Goal: Information Seeking & Learning: Learn about a topic

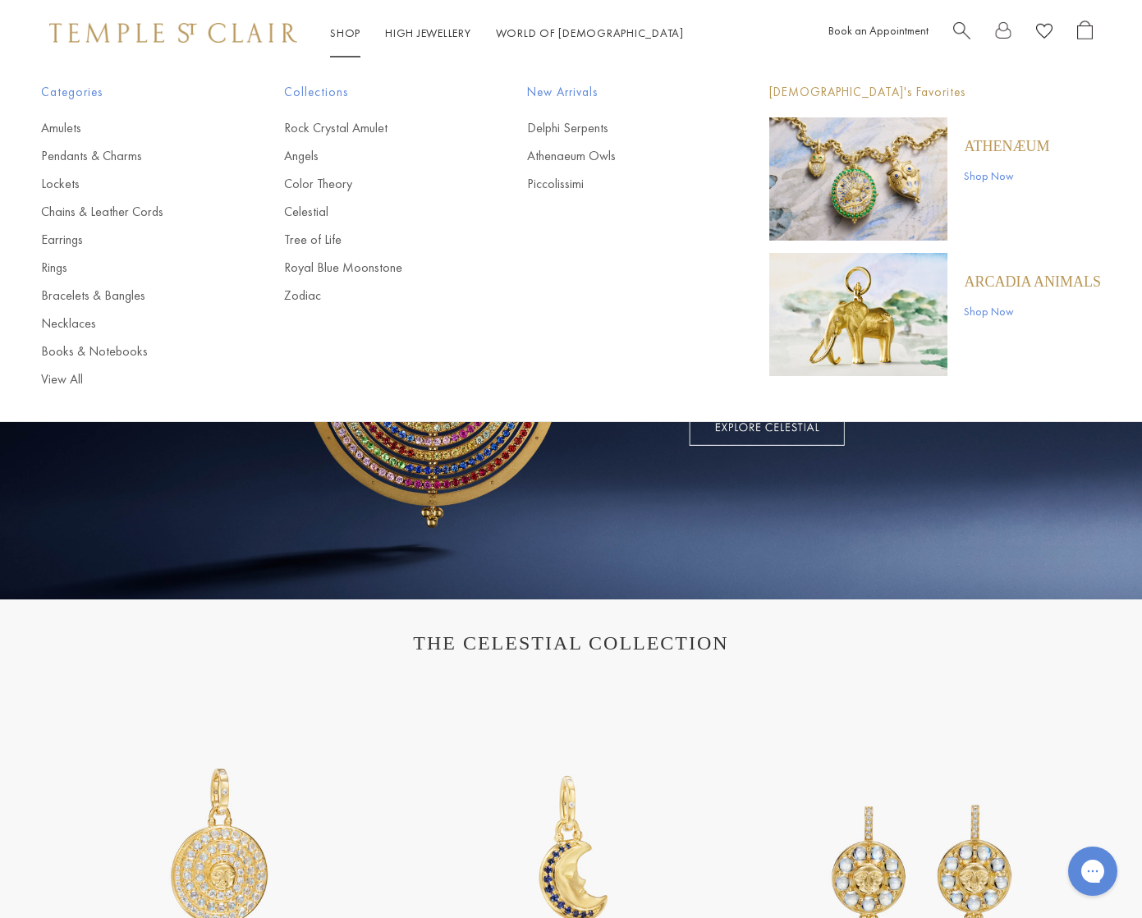
click at [343, 29] on link "Shop Shop" at bounding box center [345, 32] width 30 height 15
click at [67, 125] on link "Amulets" at bounding box center [129, 128] width 177 height 18
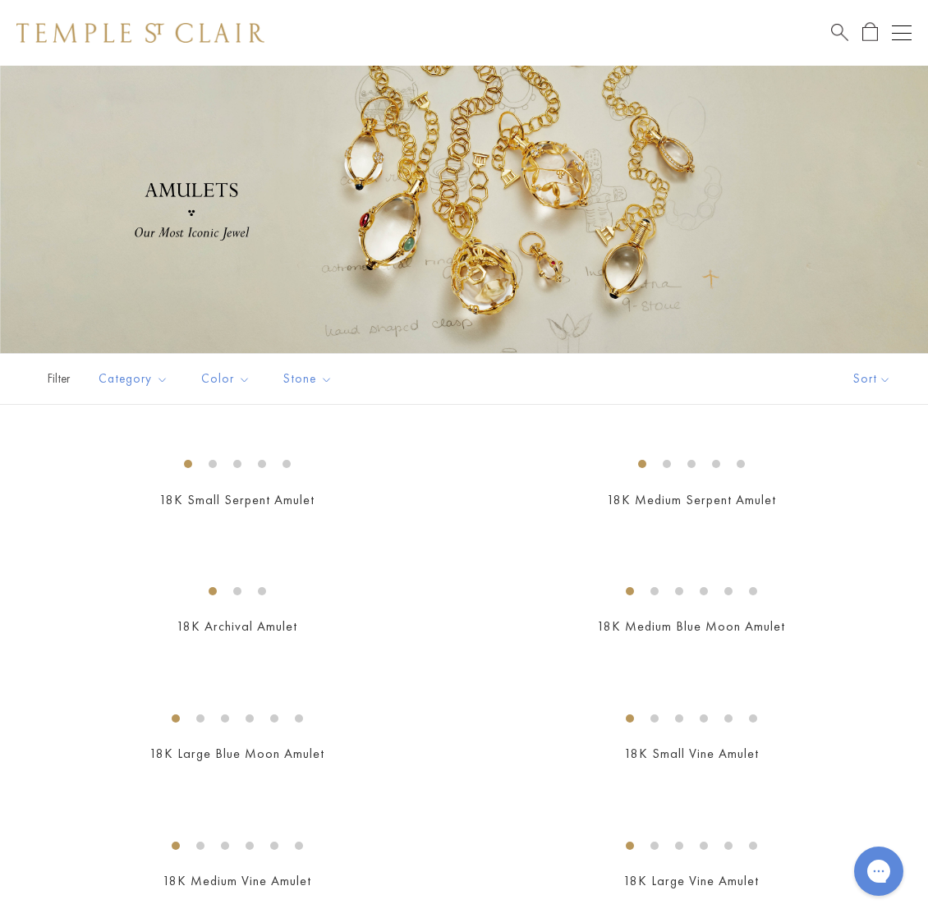
scroll to position [189, 0]
click at [906, 34] on button "Open navigation" at bounding box center [902, 33] width 20 height 20
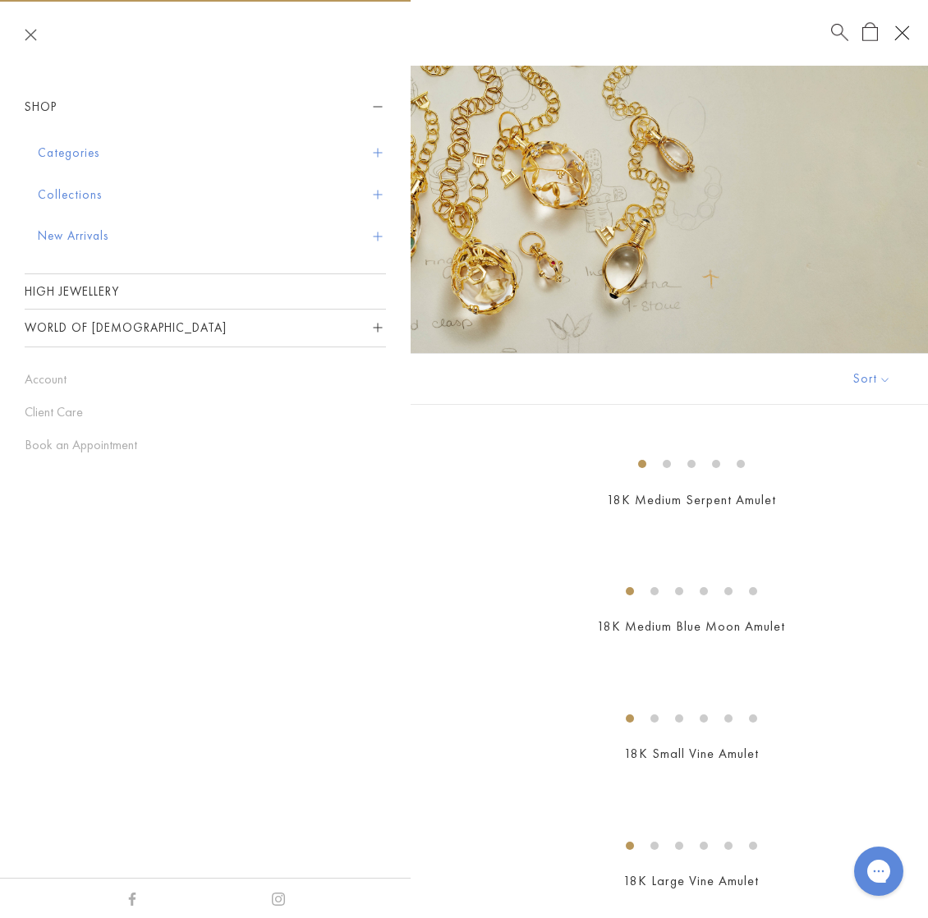
click at [78, 324] on button "World of [DEMOGRAPHIC_DATA]" at bounding box center [205, 328] width 361 height 37
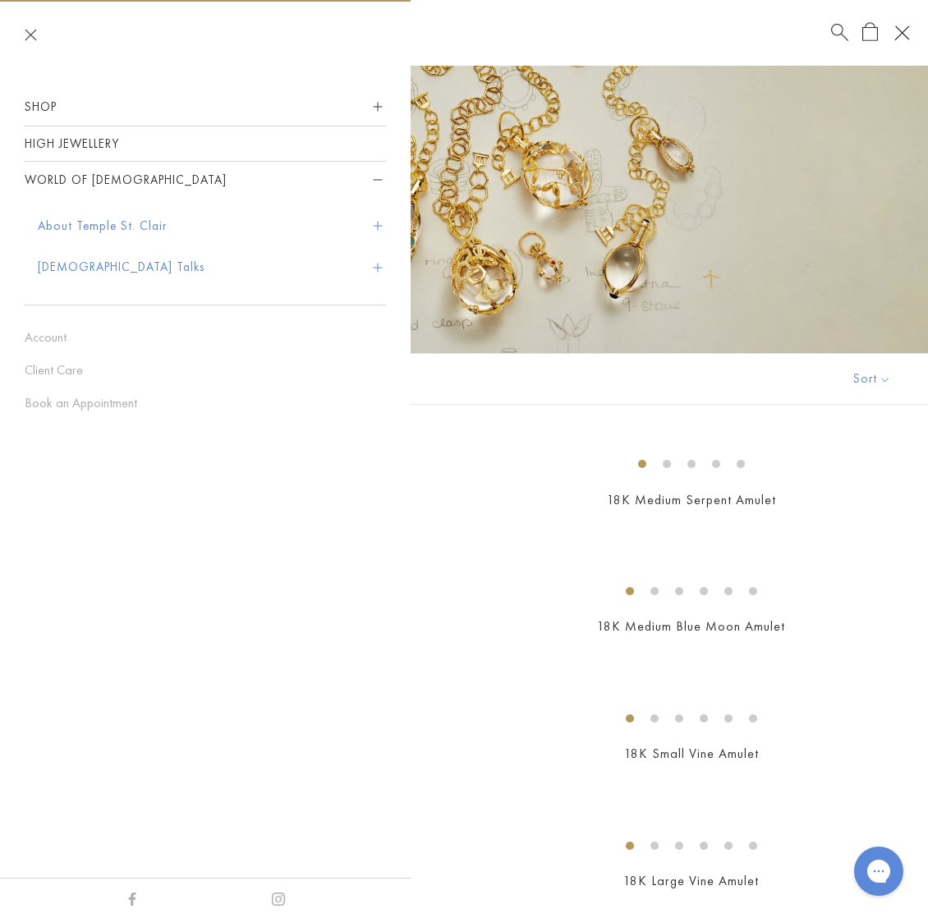
click at [81, 227] on button "About Temple St. Clair" at bounding box center [212, 226] width 348 height 42
click at [88, 270] on link "Our Story" at bounding box center [218, 275] width 304 height 18
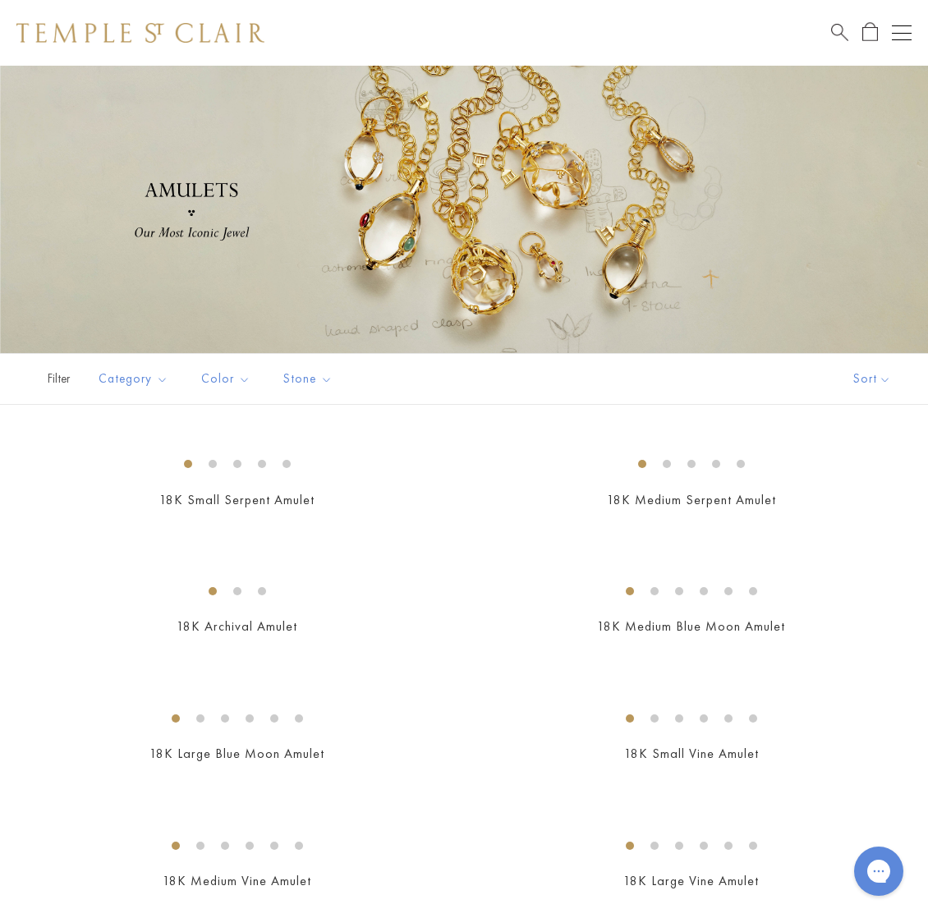
click at [900, 29] on button "Open navigation" at bounding box center [902, 33] width 20 height 20
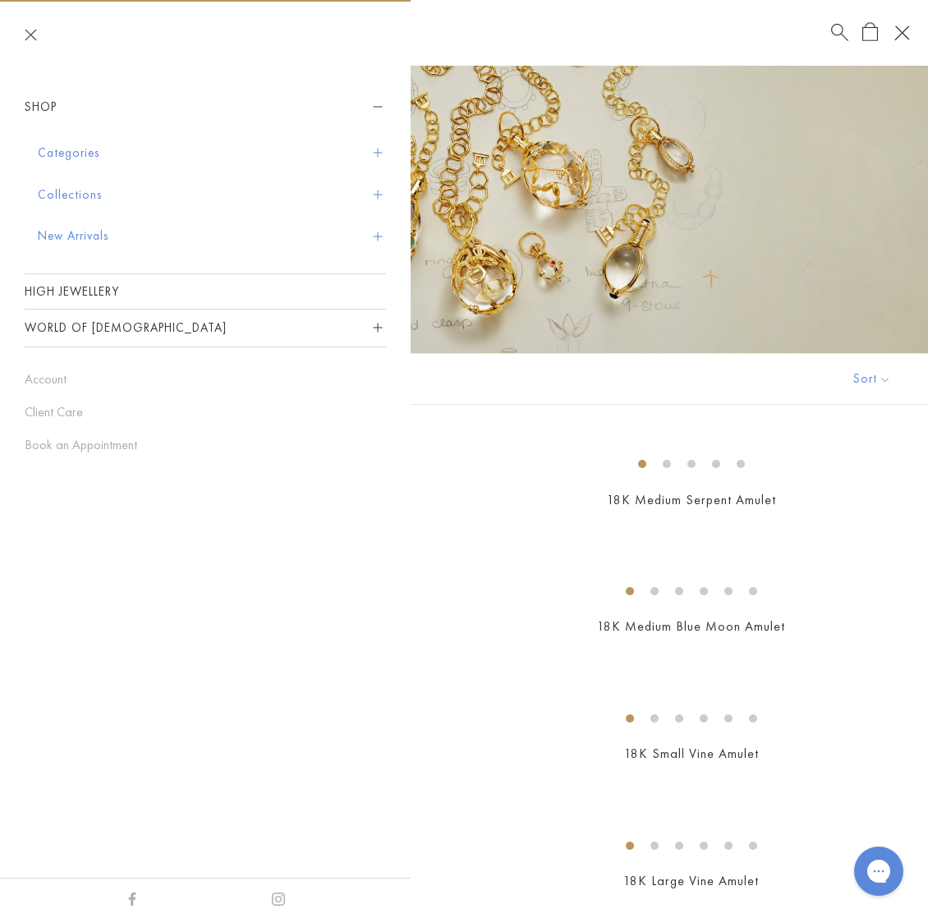
click at [89, 328] on button "World of [DEMOGRAPHIC_DATA]" at bounding box center [205, 328] width 361 height 37
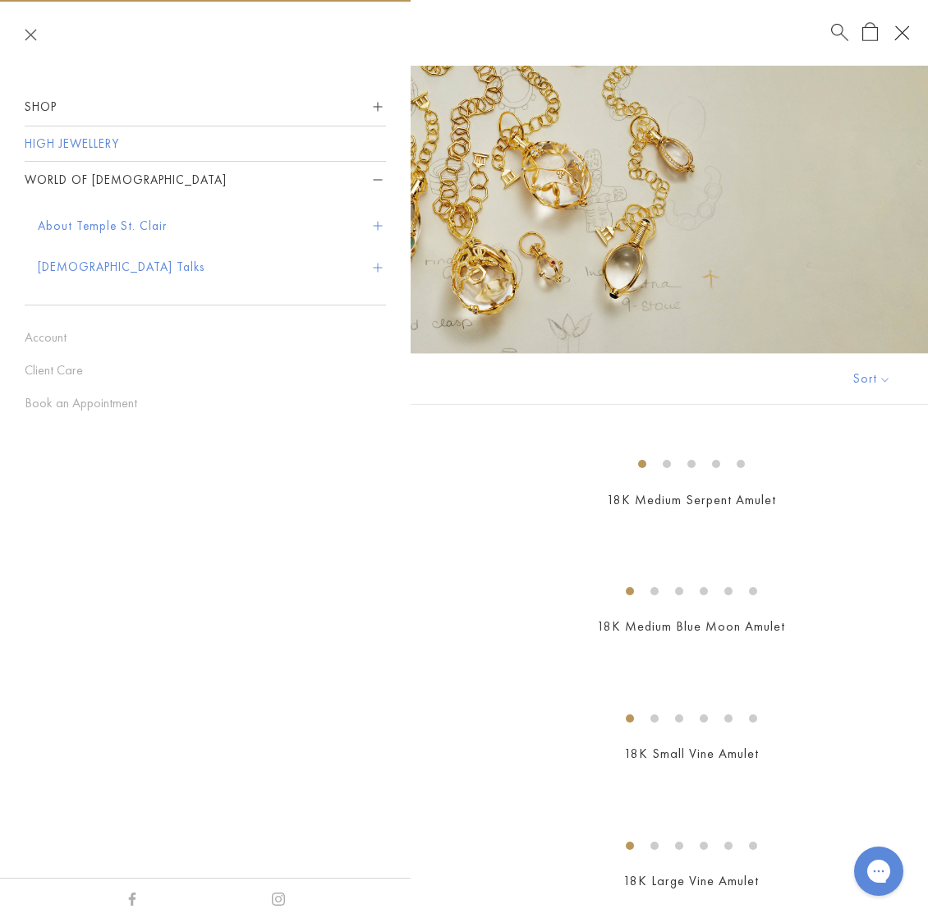
click at [74, 149] on link "High Jewellery" at bounding box center [205, 143] width 361 height 34
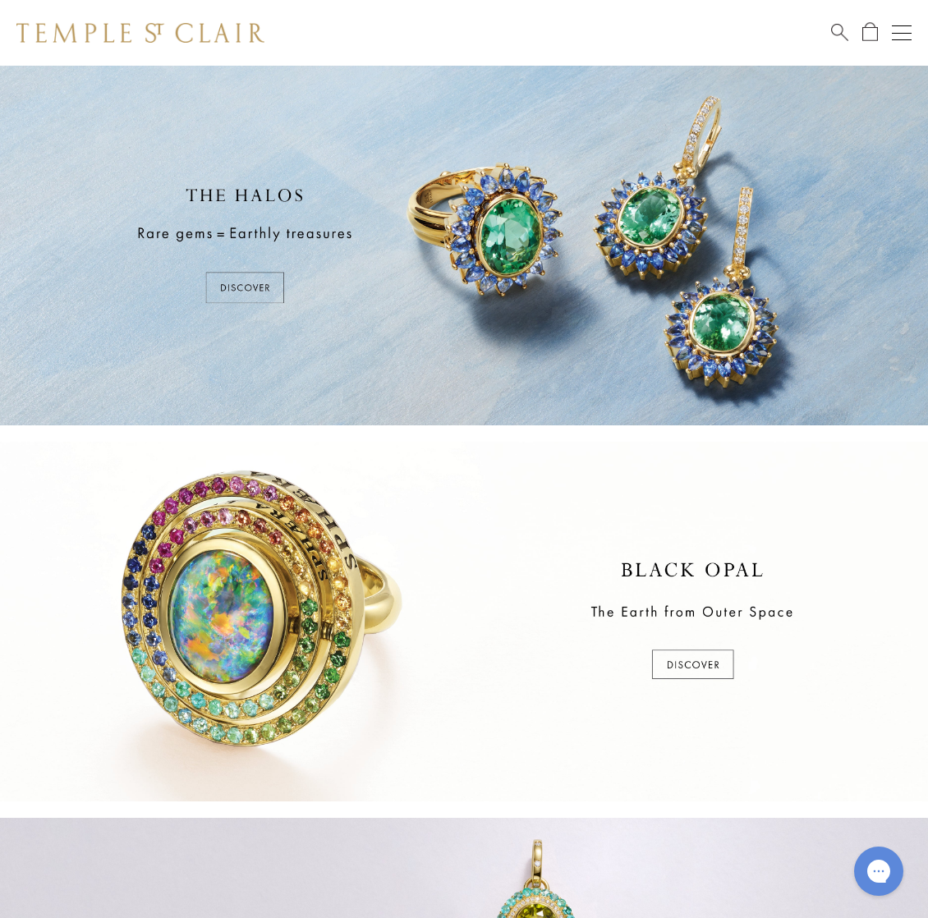
click at [901, 37] on button "Open navigation" at bounding box center [902, 33] width 20 height 20
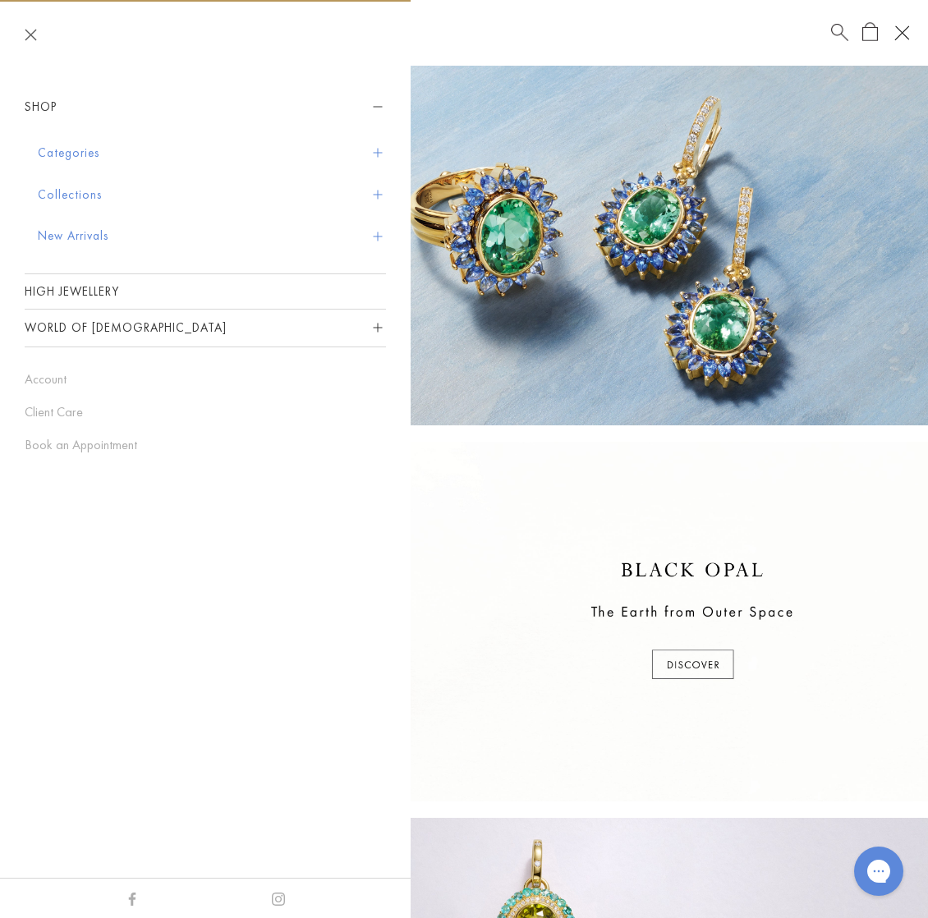
click at [94, 332] on button "World of [DEMOGRAPHIC_DATA]" at bounding box center [205, 328] width 361 height 37
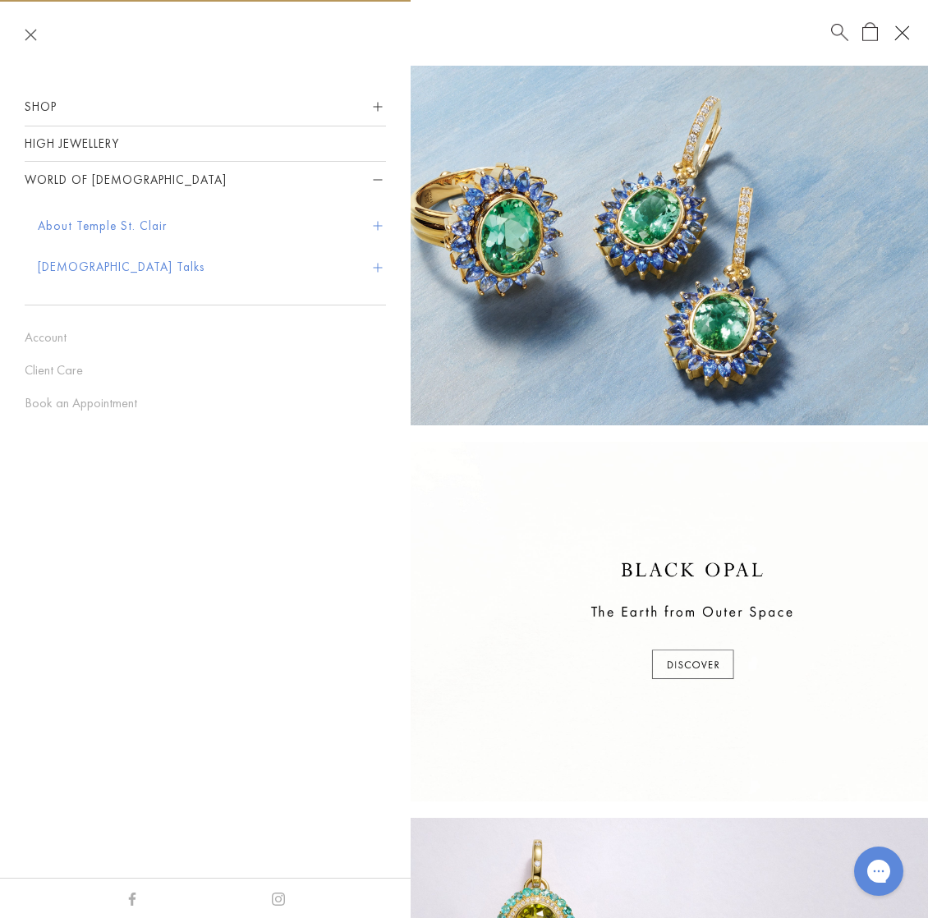
click at [135, 224] on button "About Temple St. Clair" at bounding box center [212, 226] width 348 height 42
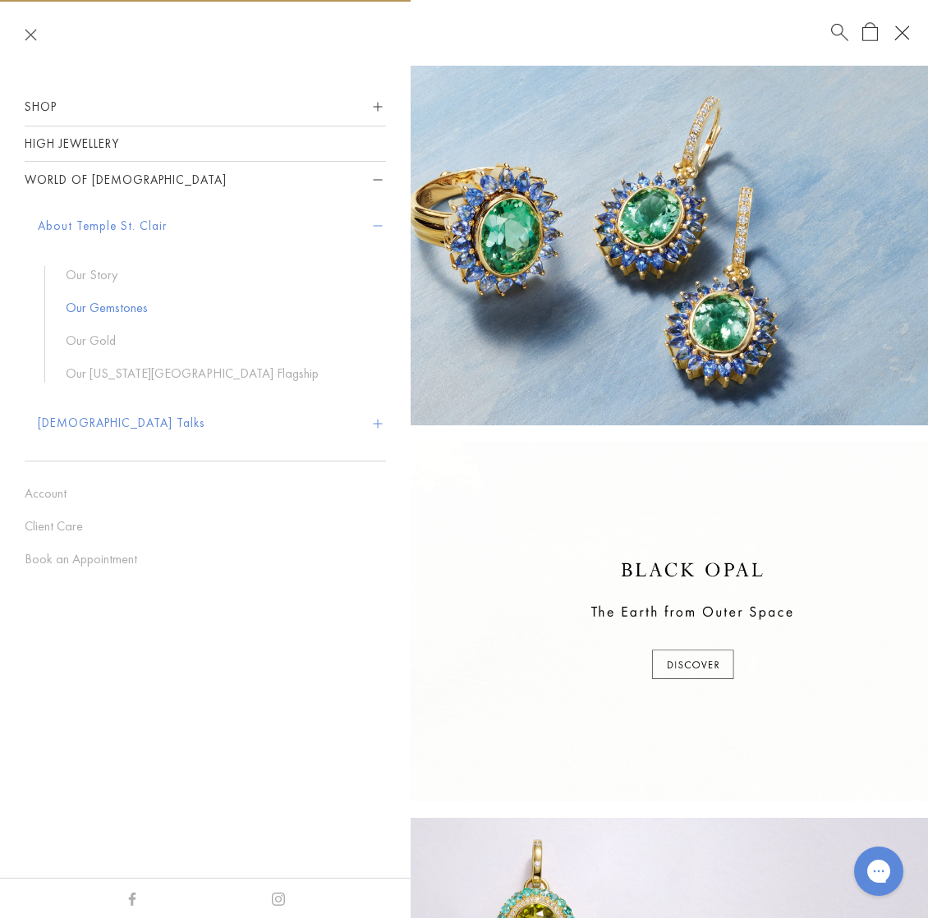
click at [104, 309] on link "Our Gemstones" at bounding box center [218, 308] width 304 height 18
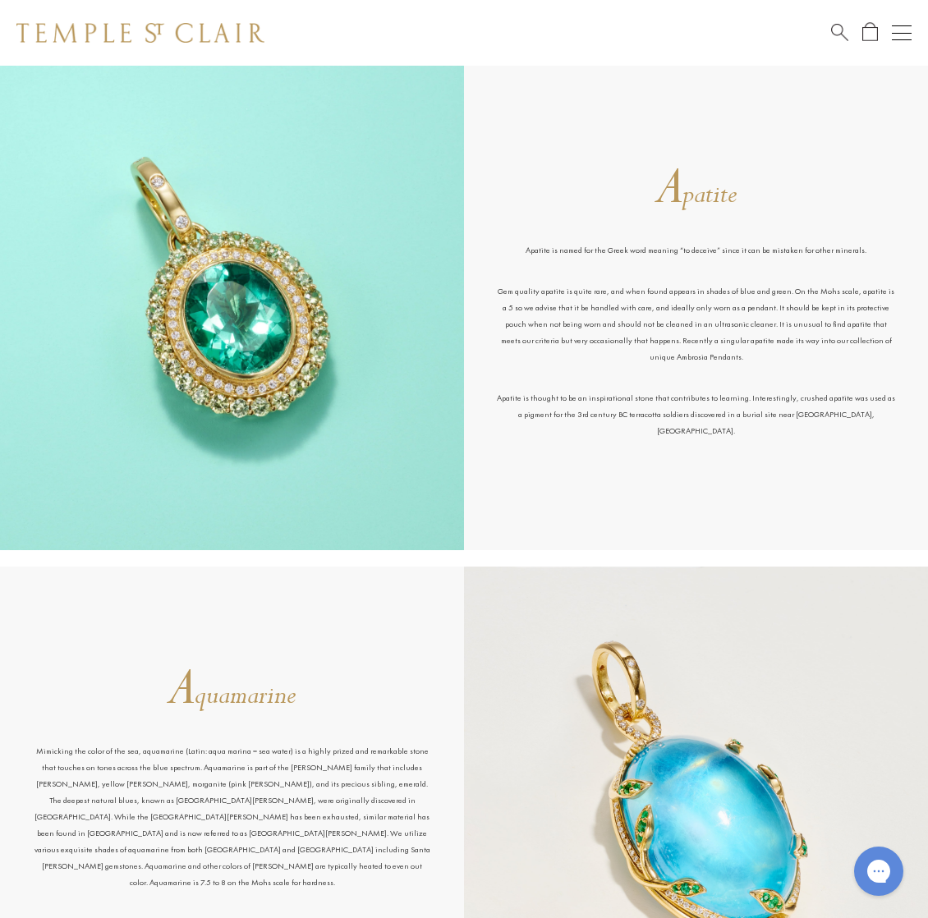
scroll to position [548, 0]
